Goal: Task Accomplishment & Management: Manage account settings

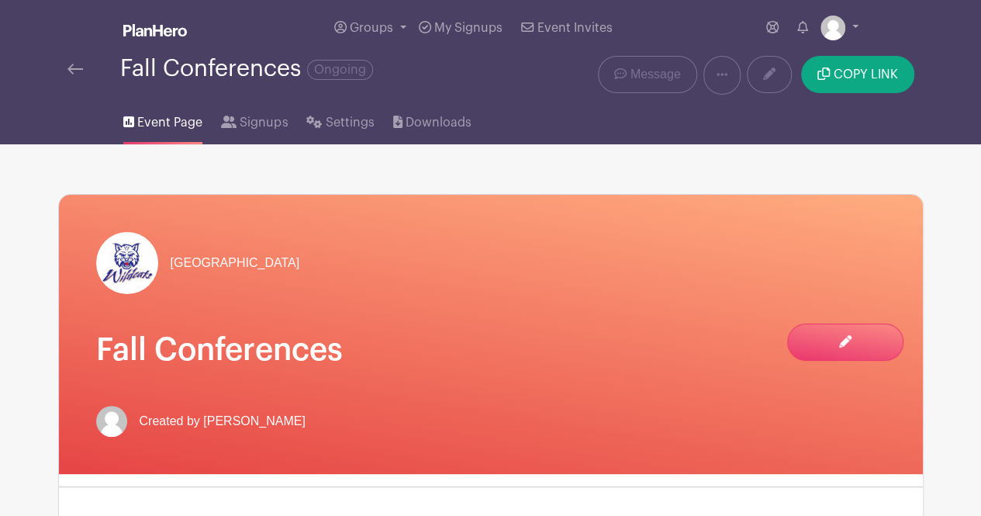
click at [709, 303] on div "North Forsyth Middle School Fall Conferences Created by Mrs. Thompson" at bounding box center [491, 334] width 864 height 279
click at [342, 111] on link "Settings" at bounding box center [339, 120] width 67 height 50
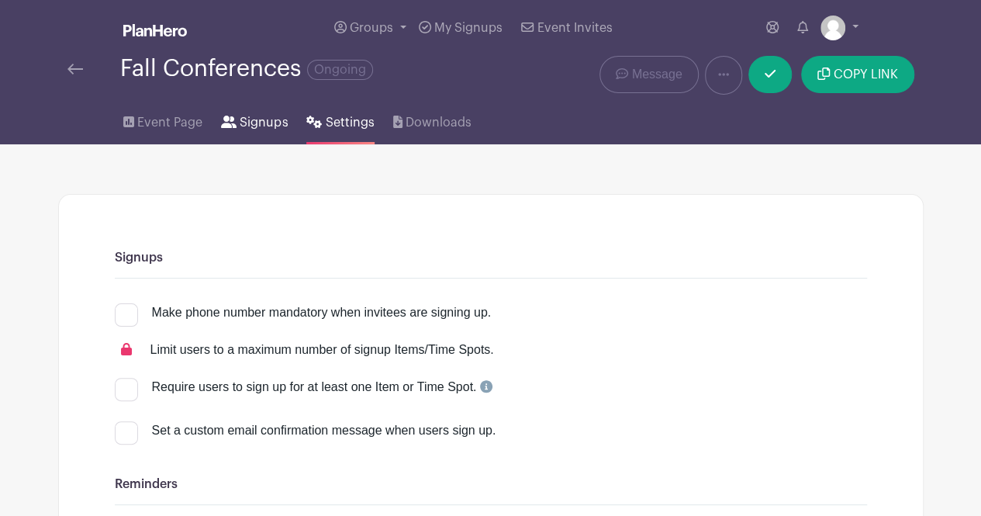
click at [271, 114] on span "Signups" at bounding box center [264, 122] width 48 height 19
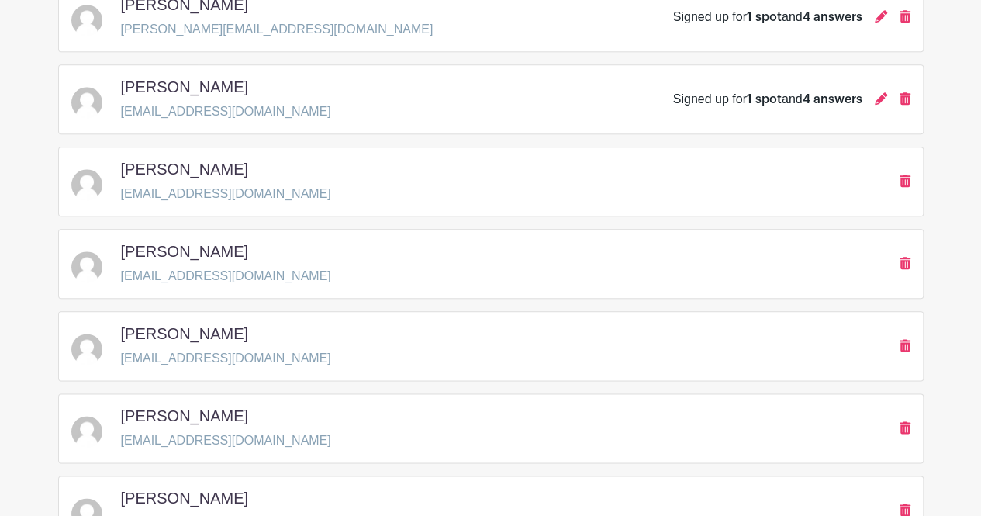
scroll to position [728, 0]
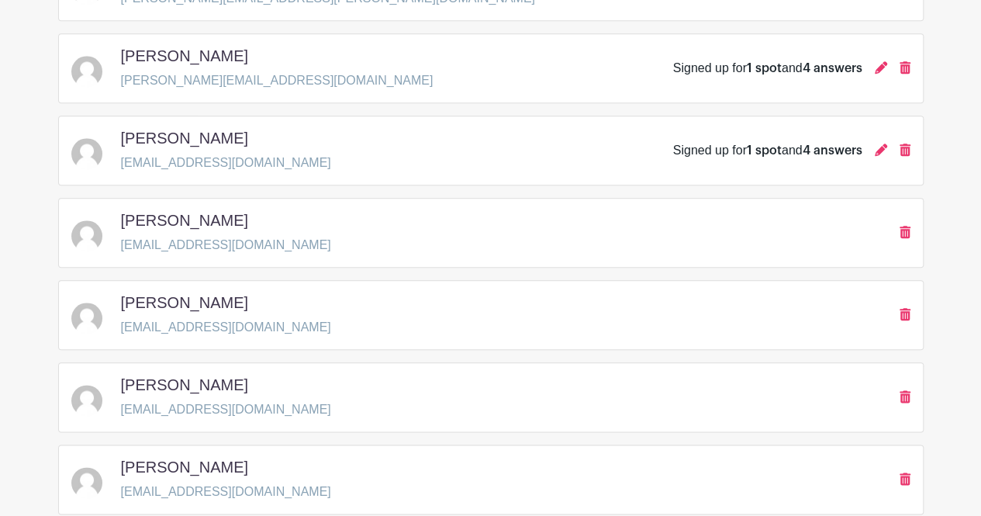
click at [153, 299] on h5 "[PERSON_NAME]" at bounding box center [184, 302] width 127 height 19
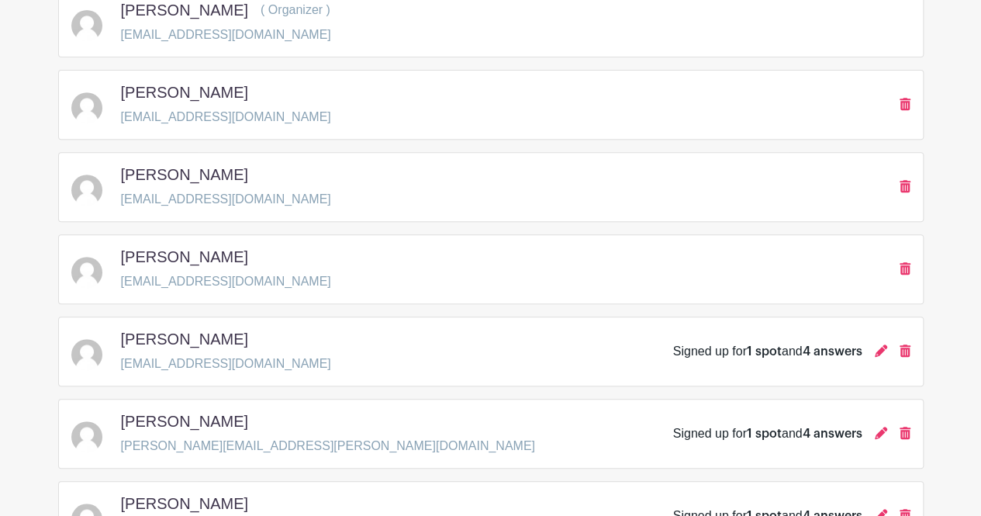
scroll to position [0, 0]
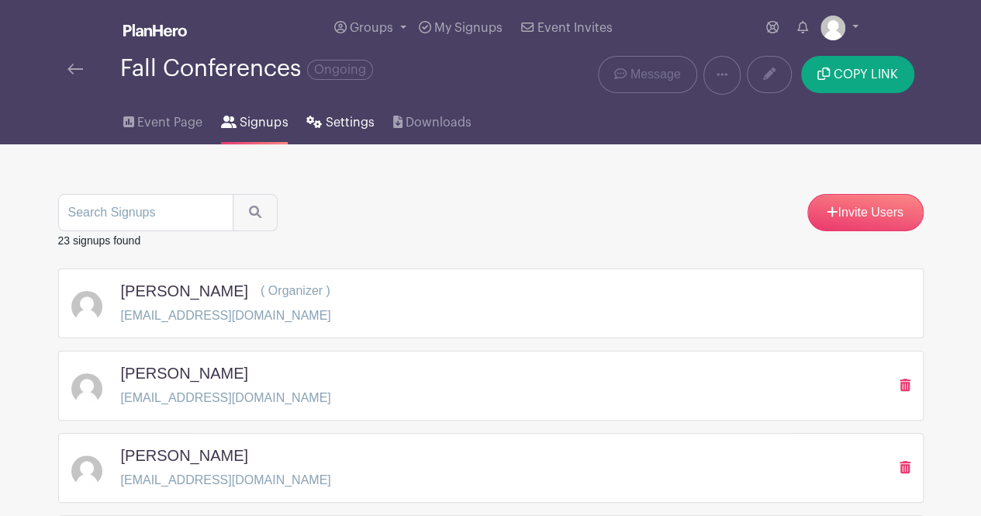
click at [318, 128] on link "Settings" at bounding box center [339, 120] width 67 height 50
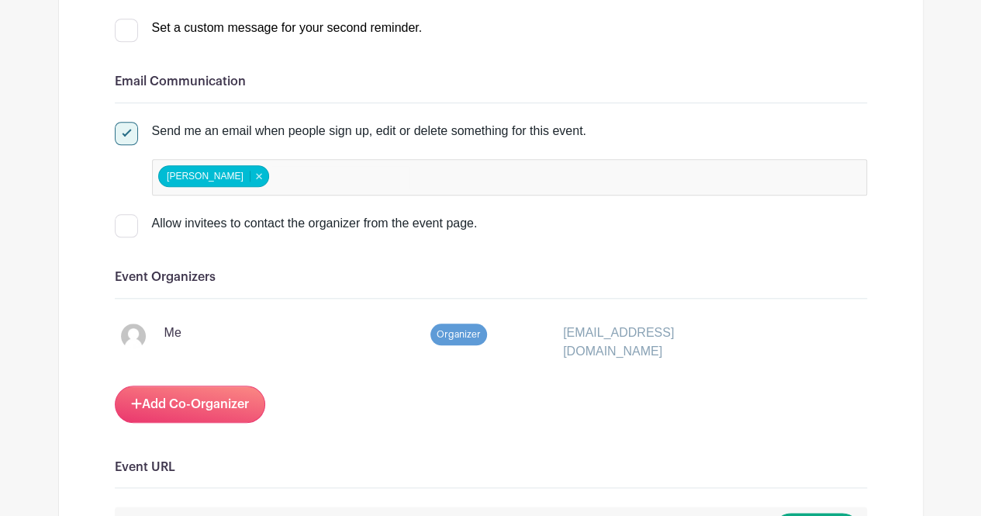
scroll to position [636, 0]
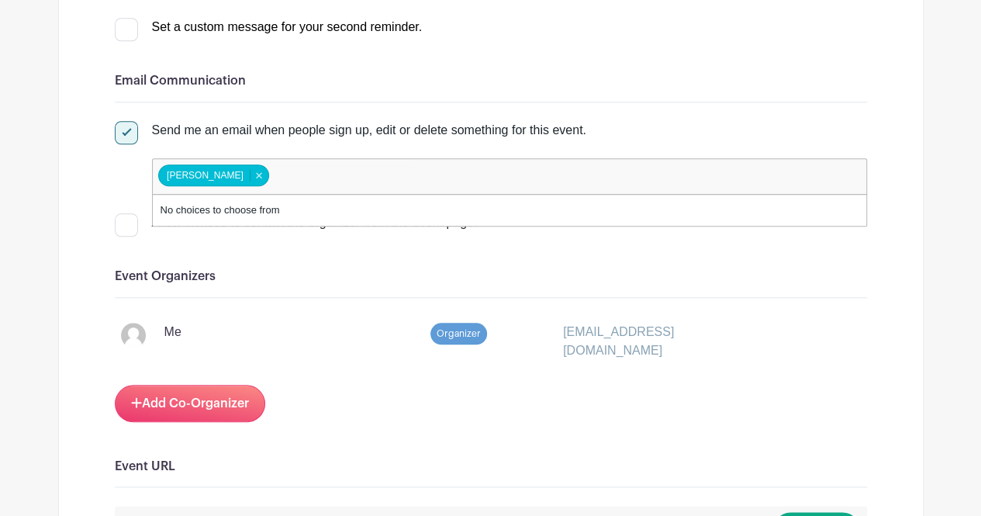
click at [307, 179] on input "false" at bounding box center [339, 176] width 137 height 22
click at [791, 409] on div "Add Co-Organizer" at bounding box center [491, 403] width 752 height 37
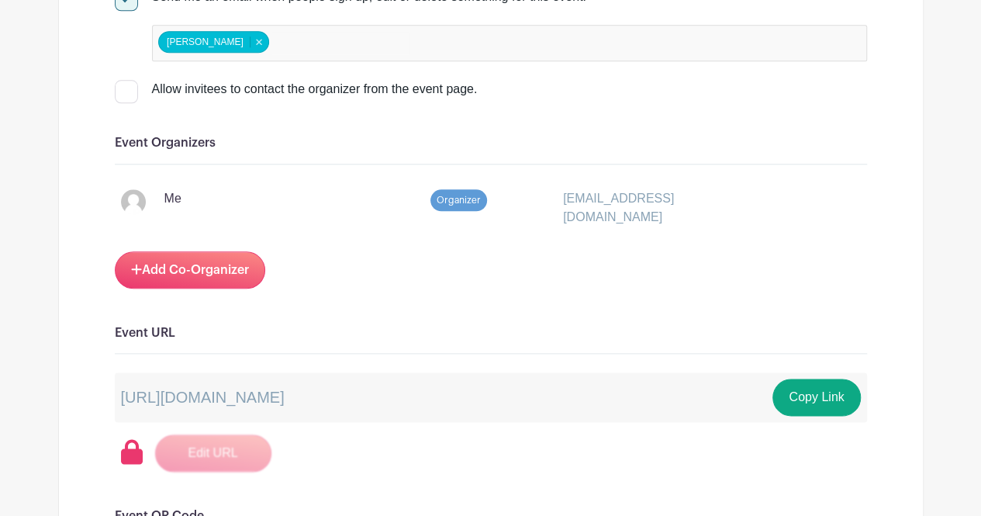
scroll to position [768, 0]
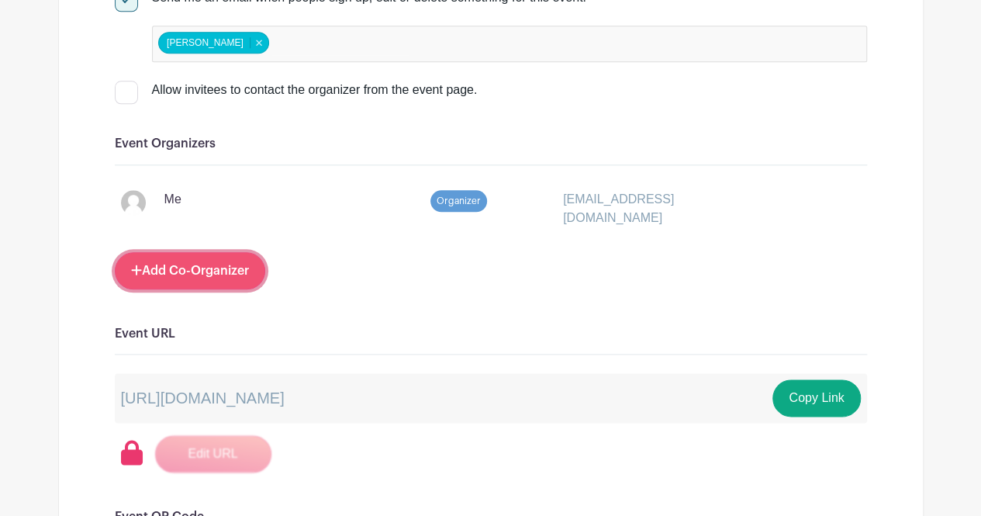
click at [188, 275] on link "Add Co-Organizer" at bounding box center [190, 270] width 150 height 37
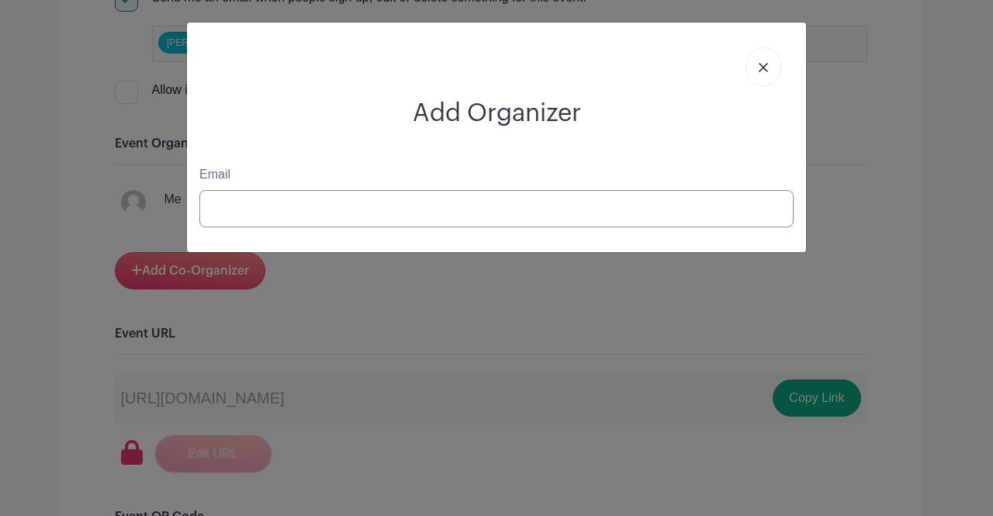
click at [376, 207] on input "Email" at bounding box center [496, 208] width 594 height 37
type input "b"
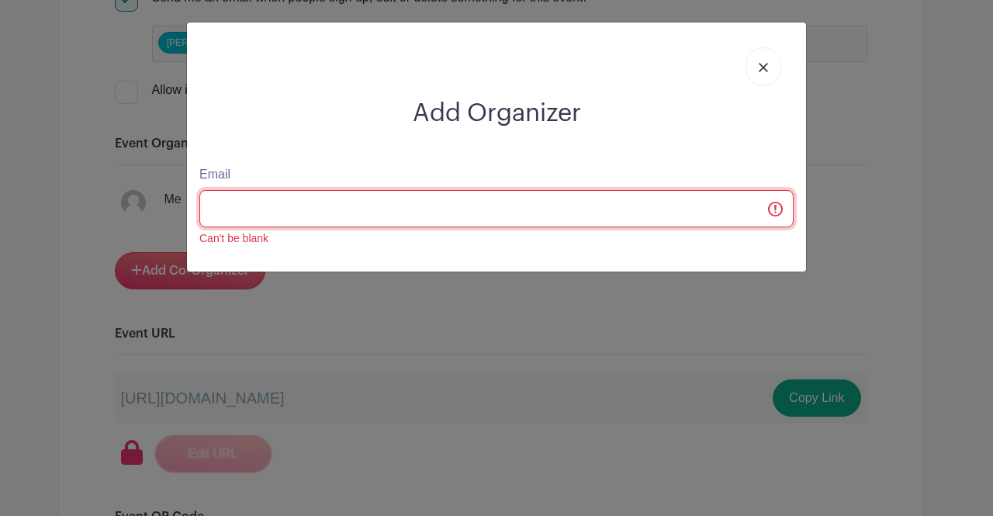
click at [376, 207] on input "Email" at bounding box center [496, 208] width 594 height 37
type input "b"
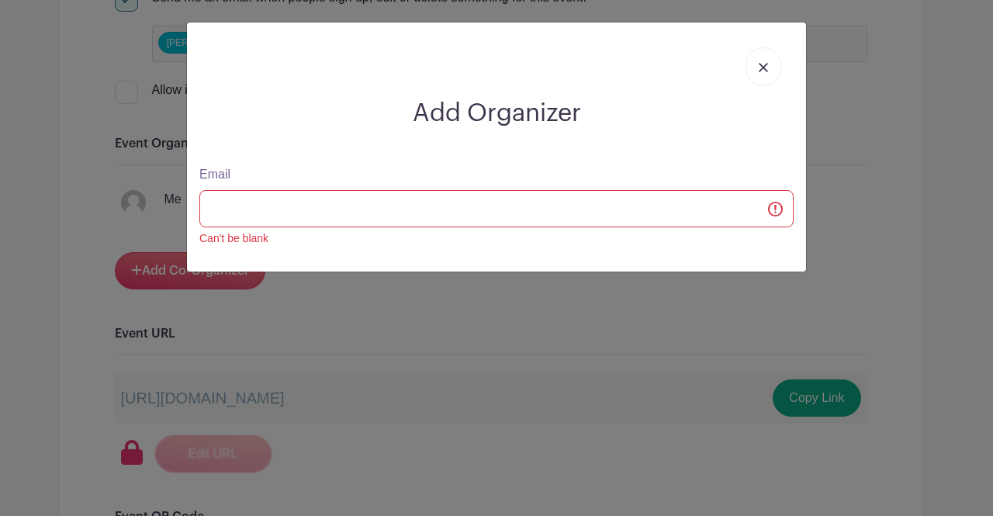
drag, startPoint x: 765, startPoint y: 66, endPoint x: 758, endPoint y: 71, distance: 8.8
click at [758, 71] on link at bounding box center [763, 66] width 36 height 39
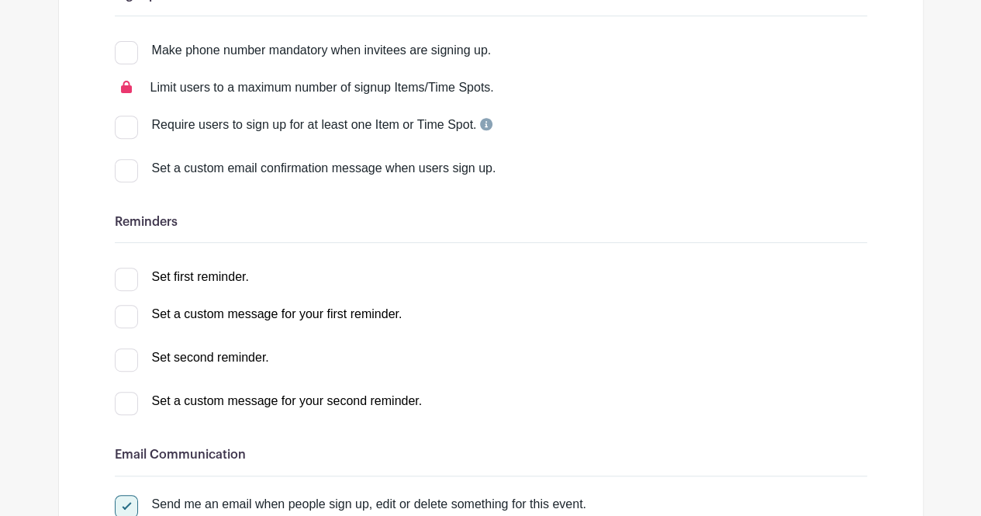
scroll to position [0, 0]
